Goal: Information Seeking & Learning: Compare options

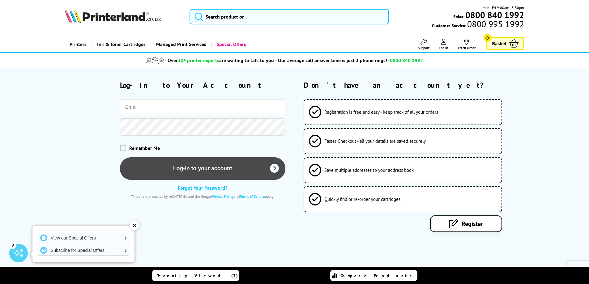
type input "shawlands@cartridgeconnect.co.uk"
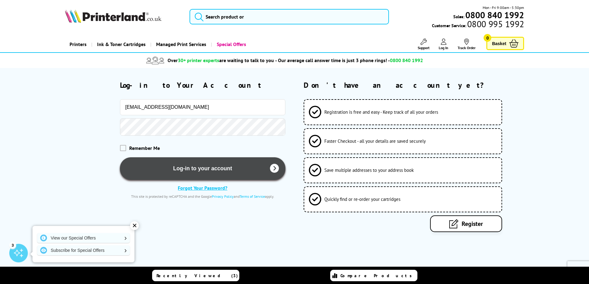
click at [213, 171] on button "Log-in to your account" at bounding box center [202, 168] width 165 height 23
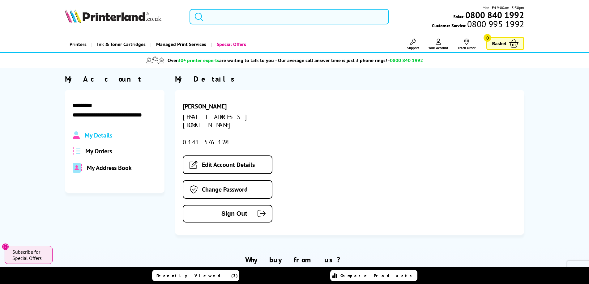
click at [222, 18] on input "search" at bounding box center [288, 16] width 199 height 15
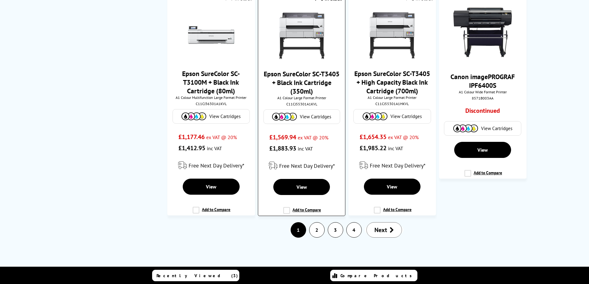
scroll to position [982, 0]
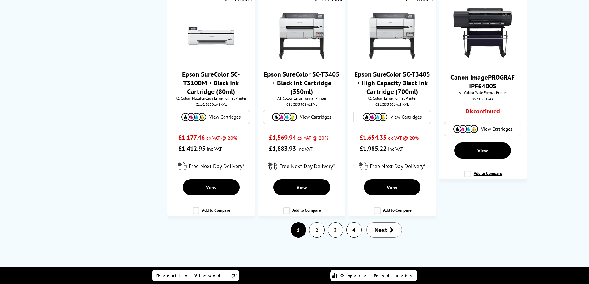
type input "a1"
click at [313, 229] on link "2" at bounding box center [316, 230] width 15 height 15
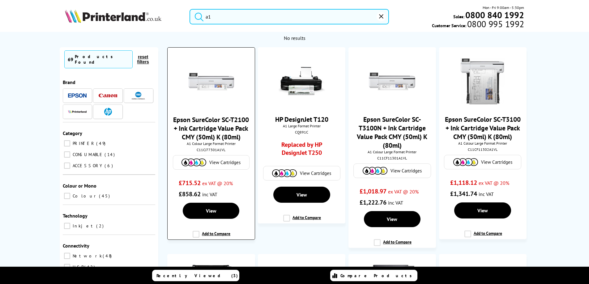
click at [204, 123] on link "Epson SureColor SC-T2100 + Ink Cartridge Value Pack CMY (50ml) K (80ml)" at bounding box center [211, 128] width 76 height 26
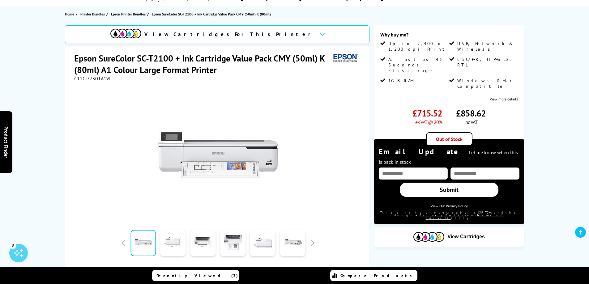
scroll to position [62, 0]
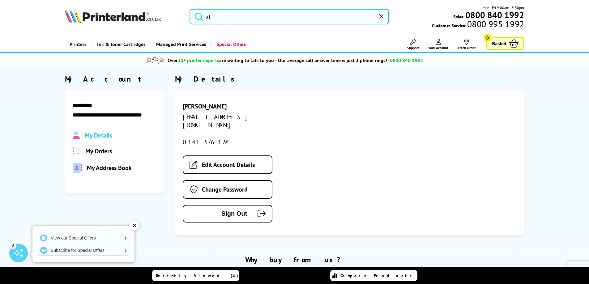
scroll to position [31, 0]
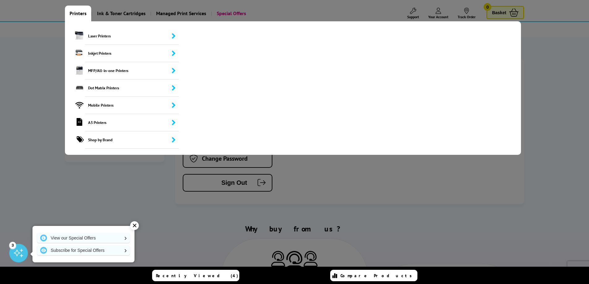
click at [78, 14] on link "Printers" at bounding box center [78, 14] width 26 height 16
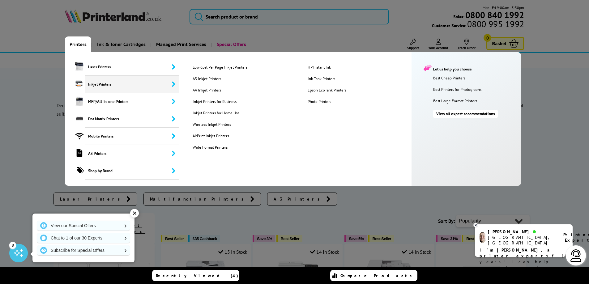
click at [208, 91] on link "A4 Inkjet Printers" at bounding box center [245, 89] width 114 height 5
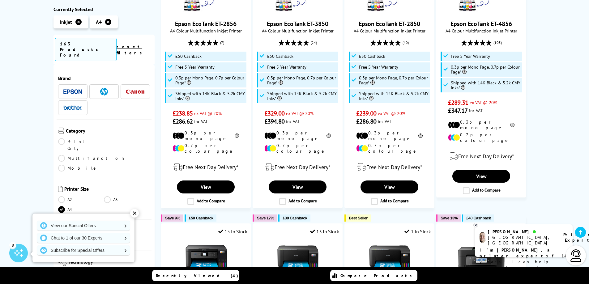
scroll to position [93, 0]
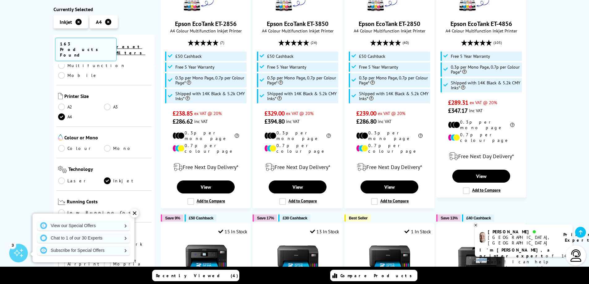
click at [64, 104] on link "A2" at bounding box center [81, 107] width 46 height 7
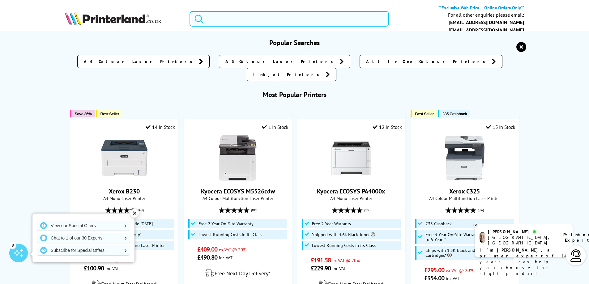
click at [225, 22] on input "search" at bounding box center [288, 18] width 199 height 15
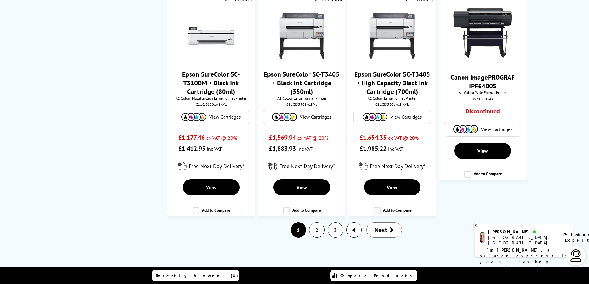
scroll to position [986, 0]
type input "a1"
click at [316, 231] on link "2" at bounding box center [316, 230] width 15 height 15
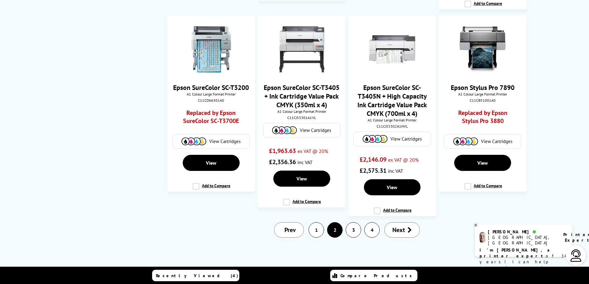
scroll to position [888, 0]
click at [353, 229] on link "3" at bounding box center [353, 230] width 15 height 15
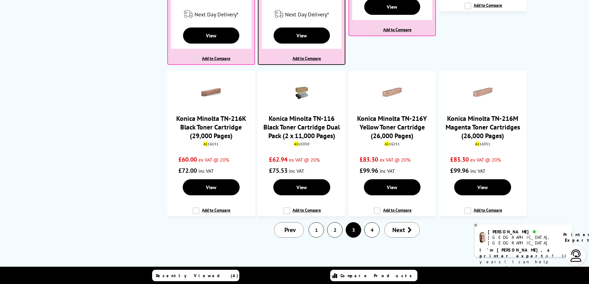
scroll to position [826, 0]
click at [367, 231] on link "4" at bounding box center [371, 230] width 15 height 15
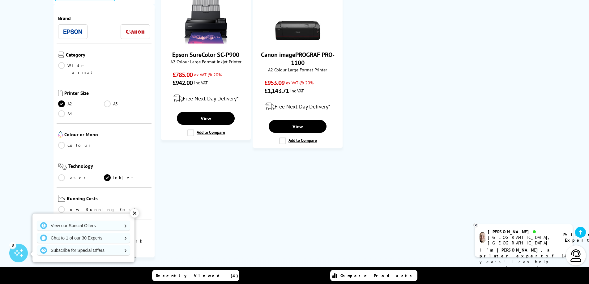
scroll to position [31, 0]
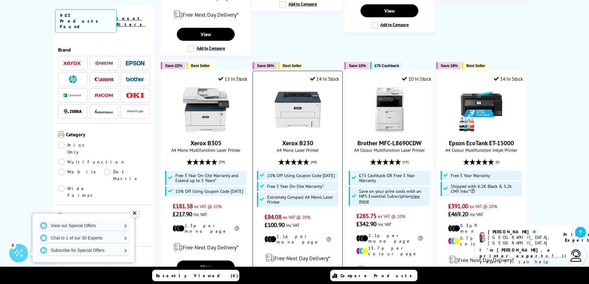
scroll to position [804, 0]
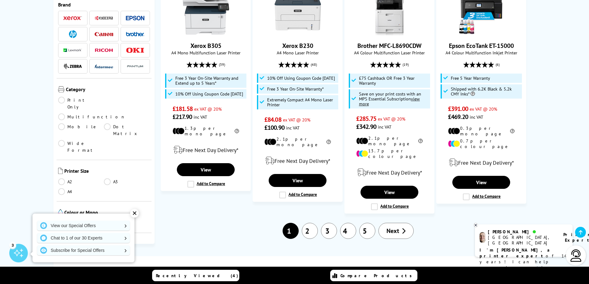
click at [315, 223] on link "2" at bounding box center [310, 231] width 16 height 16
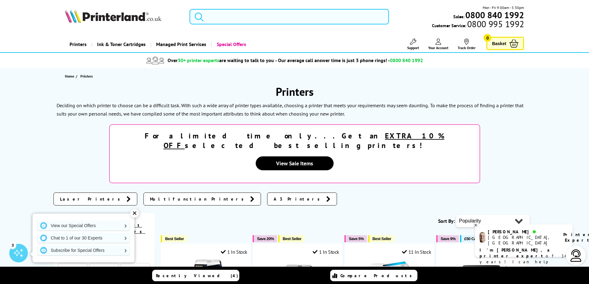
click at [214, 19] on input "search" at bounding box center [288, 16] width 199 height 15
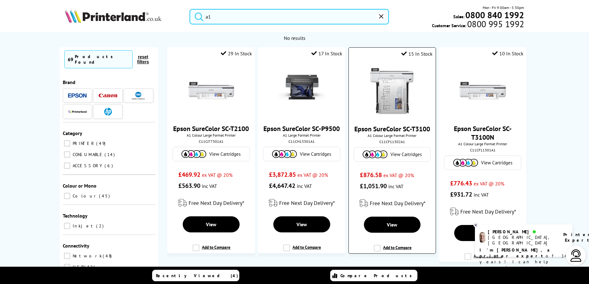
type input "a1"
click at [397, 133] on link "Epson SureColor SC-T3100" at bounding box center [392, 129] width 76 height 9
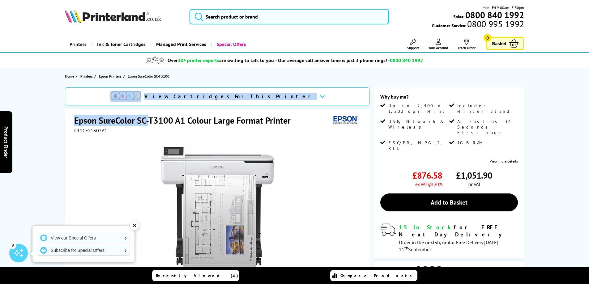
click at [147, 108] on div "View Cartridges For This Printer Epson SureColor SC-T3100 A1 Colour Large Forma…" at bounding box center [217, 222] width 304 height 270
click at [118, 122] on h1 "Epson SureColor SC-T3100 A1 Colour Large Format Printer" at bounding box center [185, 120] width 223 height 11
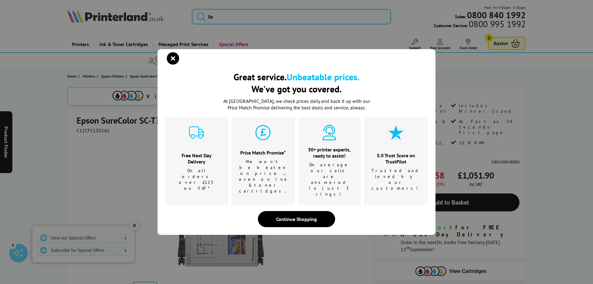
click at [80, 121] on div "Great service. Unbeatable prices. We've got you covered. Great service. Unbeata…" at bounding box center [296, 142] width 593 height 284
click at [168, 65] on icon "close modal" at bounding box center [173, 58] width 12 height 12
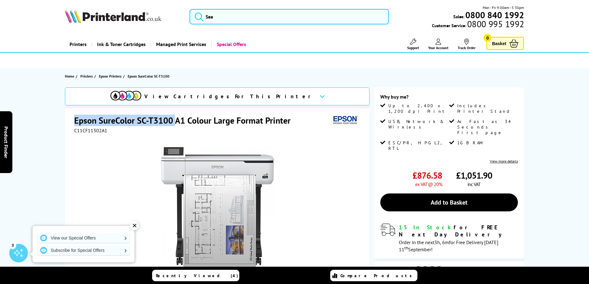
drag, startPoint x: 73, startPoint y: 121, endPoint x: 174, endPoint y: 122, distance: 101.4
click at [174, 122] on div "Epson SureColor SC-T3100 A1 Colour Large Format Printer C11CF11302A1 Add to Com…" at bounding box center [217, 232] width 304 height 249
copy h1 "Epson SureColor SC-T3100"
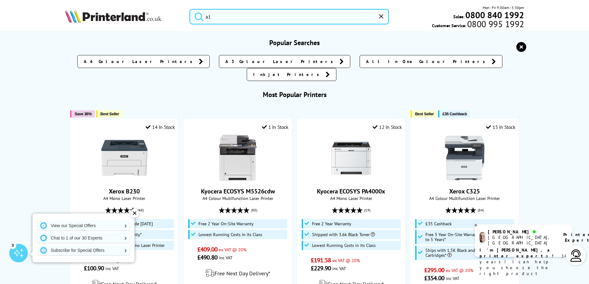
click at [230, 16] on input "a1" at bounding box center [288, 16] width 199 height 15
click at [190, 9] on button "submit" at bounding box center [197, 16] width 15 height 14
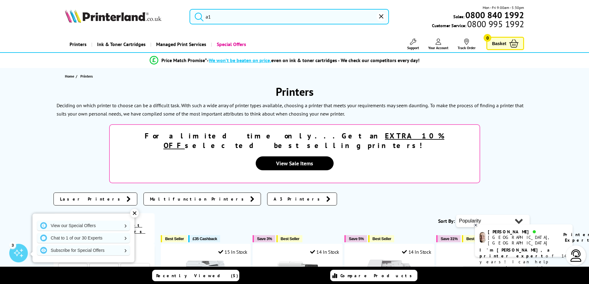
click at [220, 12] on input "a1" at bounding box center [288, 16] width 199 height 15
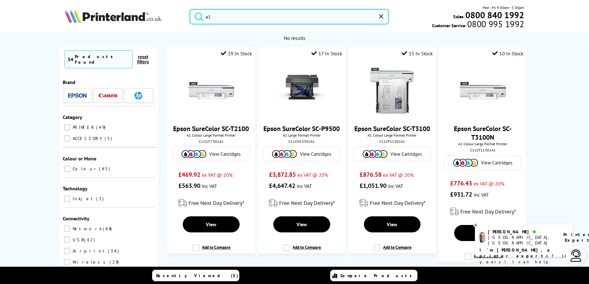
type input "a1"
click at [217, 17] on input "a1" at bounding box center [288, 16] width 199 height 15
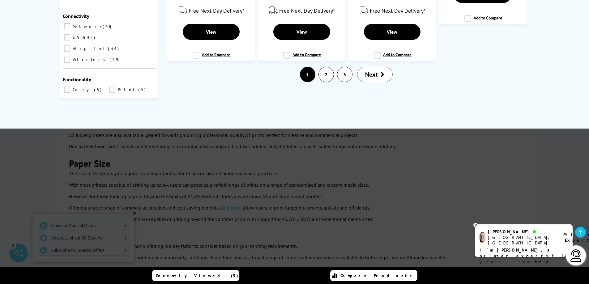
scroll to position [1113, 0]
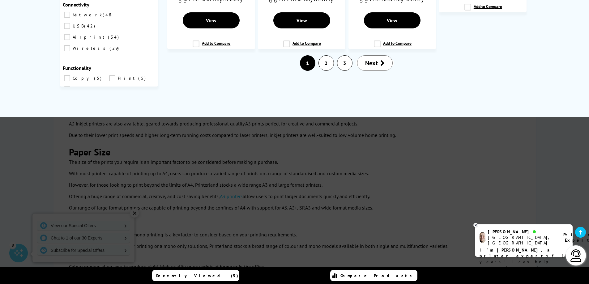
click at [324, 70] on link "2" at bounding box center [326, 63] width 15 height 15
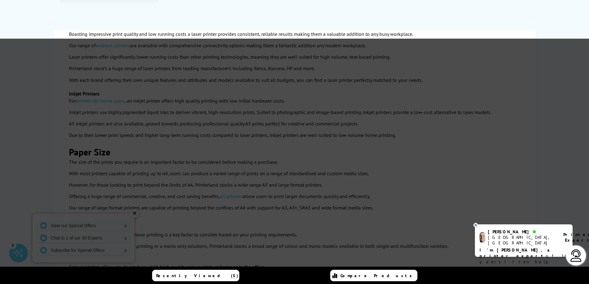
scroll to position [0, 0]
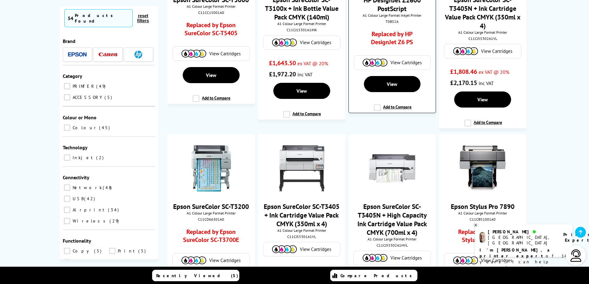
scroll to position [741, 0]
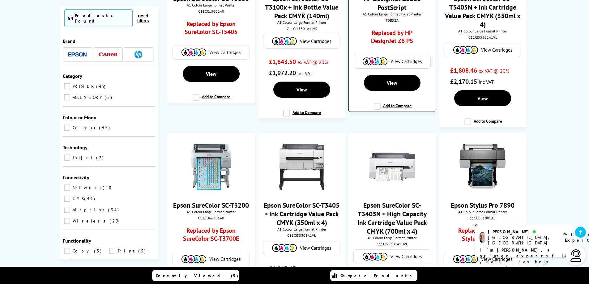
click at [398, 48] on link "Replaced by HP DesignJet Z6 PS" at bounding box center [392, 38] width 65 height 19
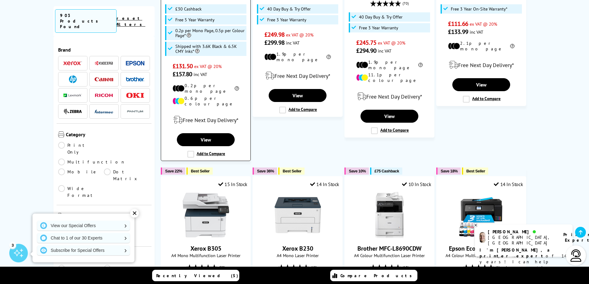
scroll to position [648, 0]
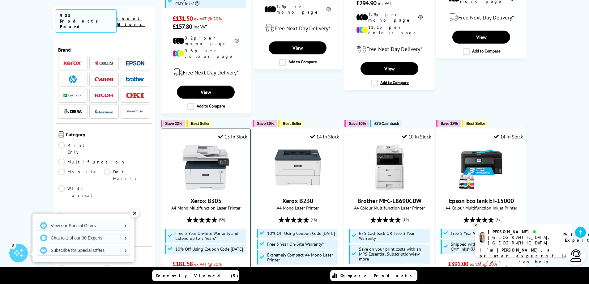
click at [214, 197] on link "Xerox B305" at bounding box center [205, 201] width 31 height 8
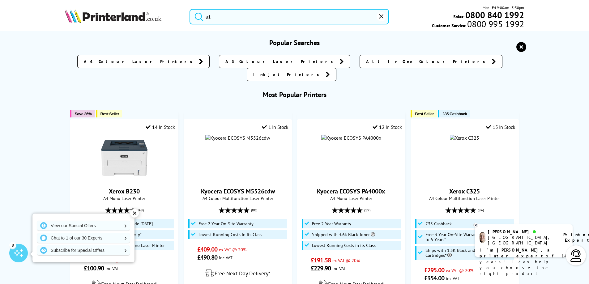
click at [257, 21] on input "a1" at bounding box center [288, 16] width 199 height 15
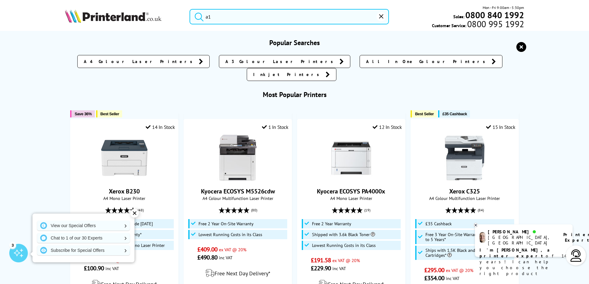
click at [190, 9] on button "submit" at bounding box center [197, 16] width 15 height 14
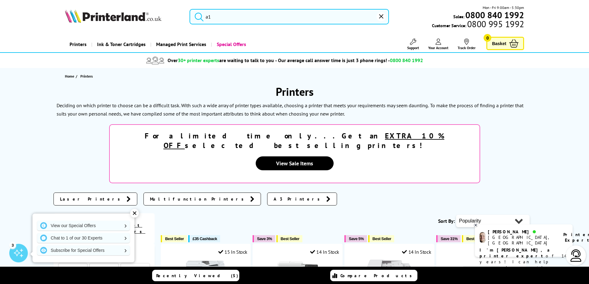
click at [224, 15] on input "a1" at bounding box center [288, 16] width 199 height 15
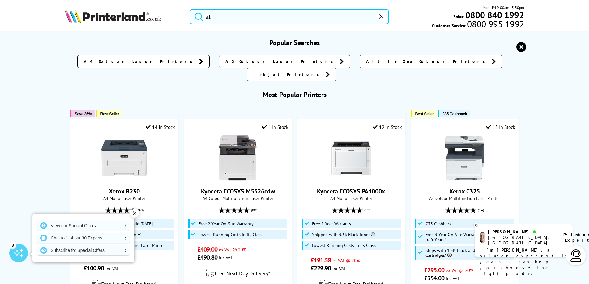
click at [138, 20] on img at bounding box center [113, 16] width 96 height 14
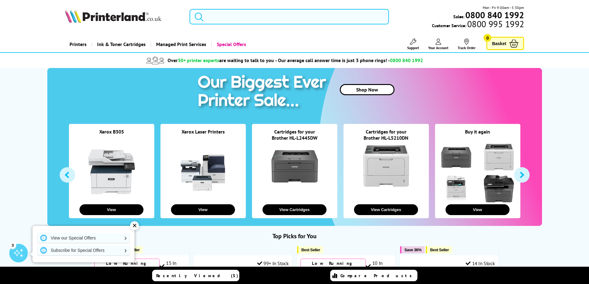
drag, startPoint x: 0, startPoint y: 0, endPoint x: 260, endPoint y: 12, distance: 260.2
click at [260, 12] on input "search" at bounding box center [288, 16] width 199 height 15
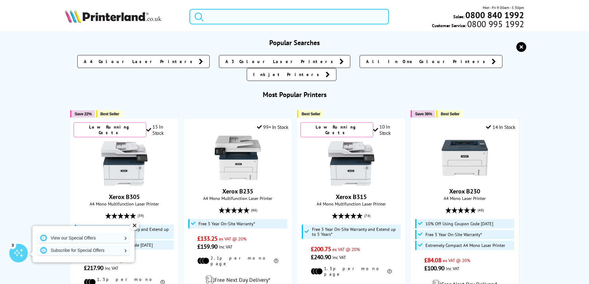
click at [259, 18] on input "search" at bounding box center [288, 16] width 199 height 15
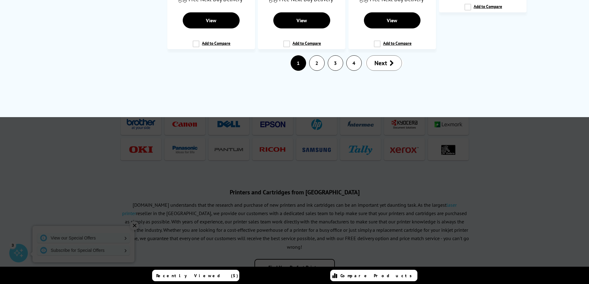
scroll to position [1082, 0]
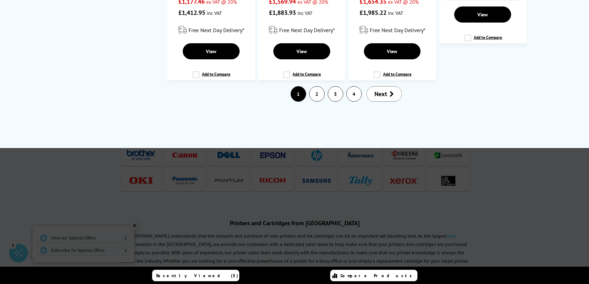
type input "a1"
click at [319, 101] on link "2" at bounding box center [316, 94] width 15 height 15
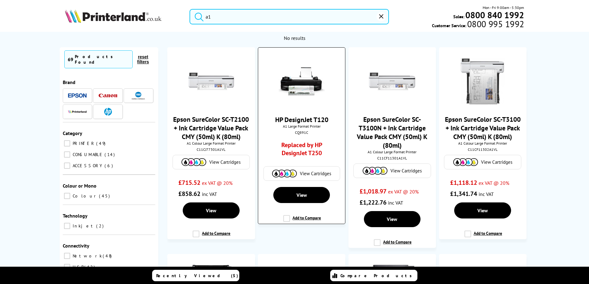
click at [310, 119] on link "HP DesignJet T120" at bounding box center [301, 119] width 53 height 9
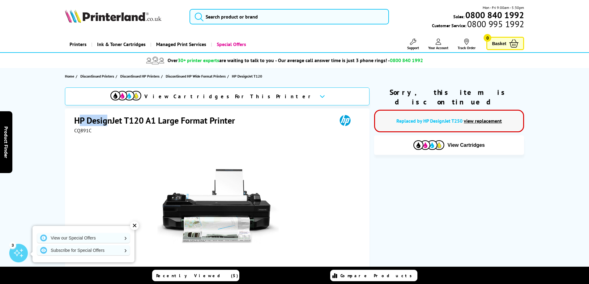
drag, startPoint x: 77, startPoint y: 119, endPoint x: 74, endPoint y: 116, distance: 4.4
click at [114, 126] on h1 "HP DesignJet T120 A1 Large Format Printer" at bounding box center [157, 120] width 167 height 11
click at [0, 0] on div "Great service. Unbeatable prices. We've got you covered. Great service. Unbeata…" at bounding box center [0, 0] width 0 height 0
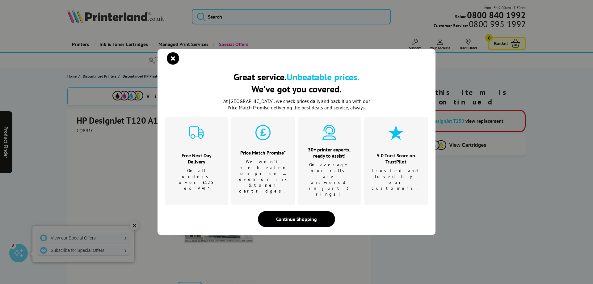
click at [79, 118] on div "Great service. Unbeatable prices. We've got you covered. Great service. Unbeata…" at bounding box center [296, 142] width 593 height 284
click at [172, 65] on icon "close modal" at bounding box center [173, 58] width 12 height 12
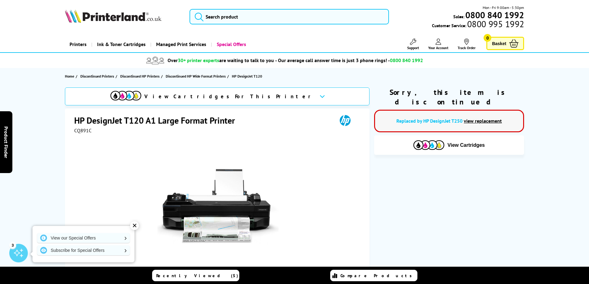
click at [478, 118] on link "view replacement" at bounding box center [483, 121] width 38 height 6
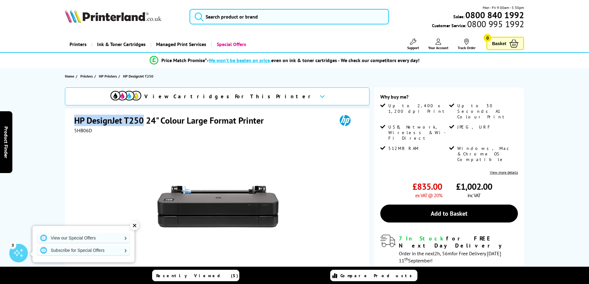
drag, startPoint x: 87, startPoint y: 122, endPoint x: 144, endPoint y: 123, distance: 57.5
click at [144, 123] on h1 "HP DesignJet T250 24" Colour Large Format Printer" at bounding box center [172, 120] width 196 height 11
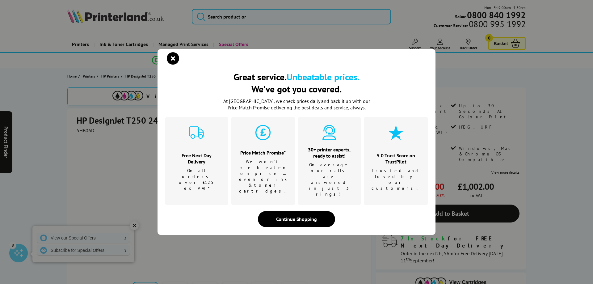
drag, startPoint x: 136, startPoint y: 123, endPoint x: 170, endPoint y: 72, distance: 61.8
click at [170, 65] on icon "close modal" at bounding box center [173, 58] width 12 height 12
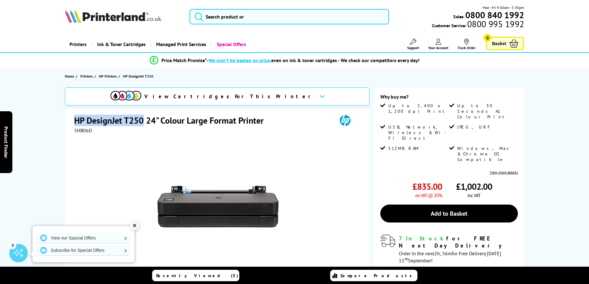
drag, startPoint x: 75, startPoint y: 119, endPoint x: 142, endPoint y: 120, distance: 66.8
click at [142, 120] on h1 "HP DesignJet T250 24" Colour Large Format Printer" at bounding box center [172, 120] width 196 height 11
copy h1 "HP DesignJet T250"
